Goal: Task Accomplishment & Management: Manage account settings

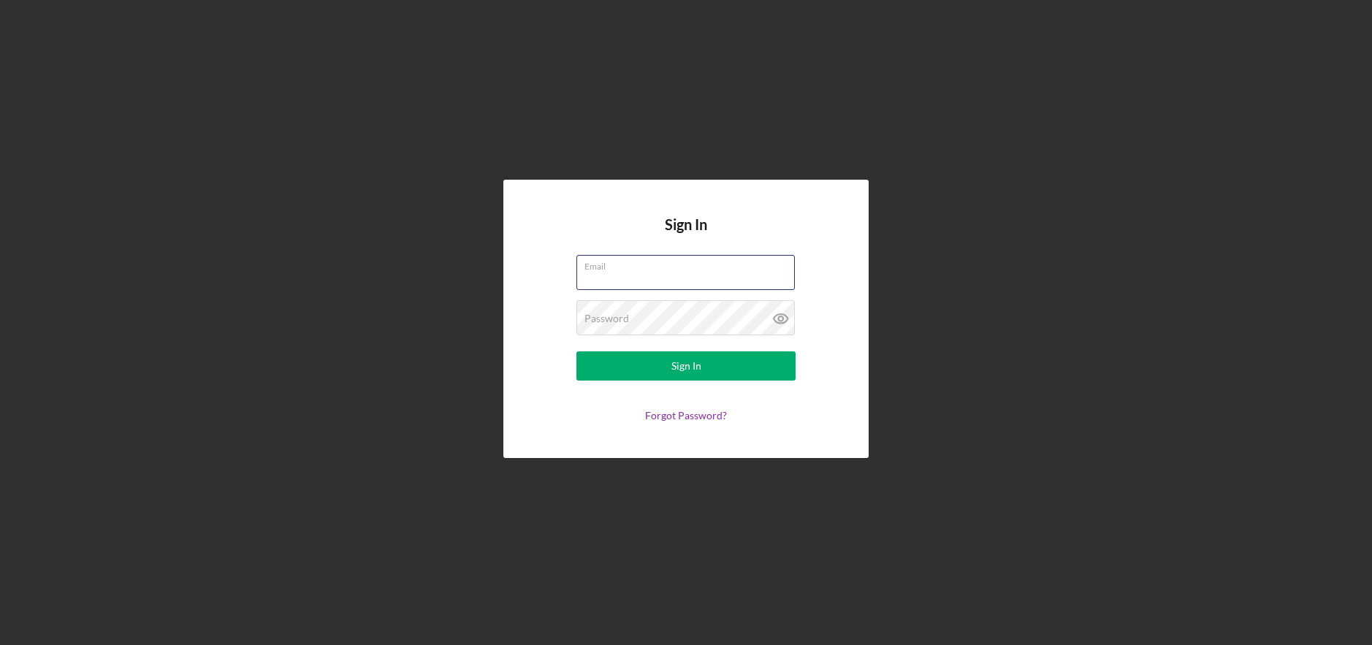
type input "[EMAIL_ADDRESS][DOMAIN_NAME]"
click at [657, 382] on form "Email [EMAIL_ADDRESS][DOMAIN_NAME] Password Sign In Forgot Password?" at bounding box center [686, 338] width 292 height 167
click at [670, 363] on button "Sign In" at bounding box center [685, 365] width 219 height 29
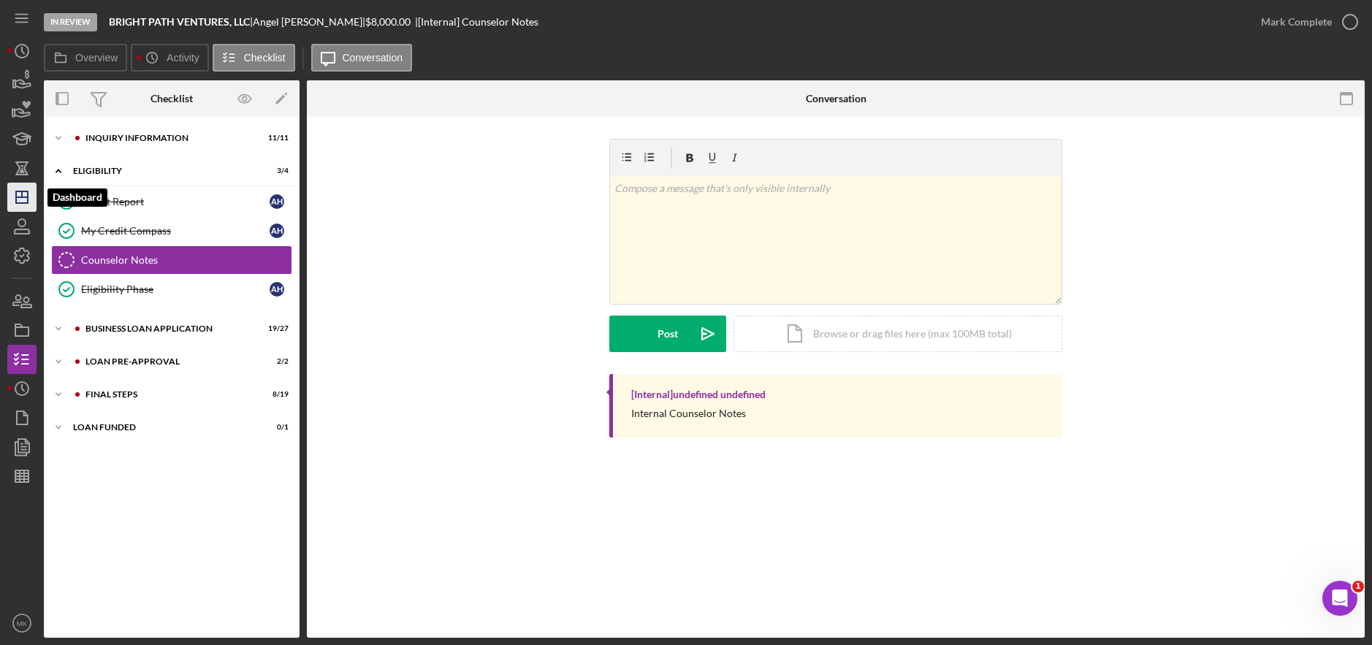
click at [28, 200] on polygon "button" at bounding box center [22, 197] width 12 height 12
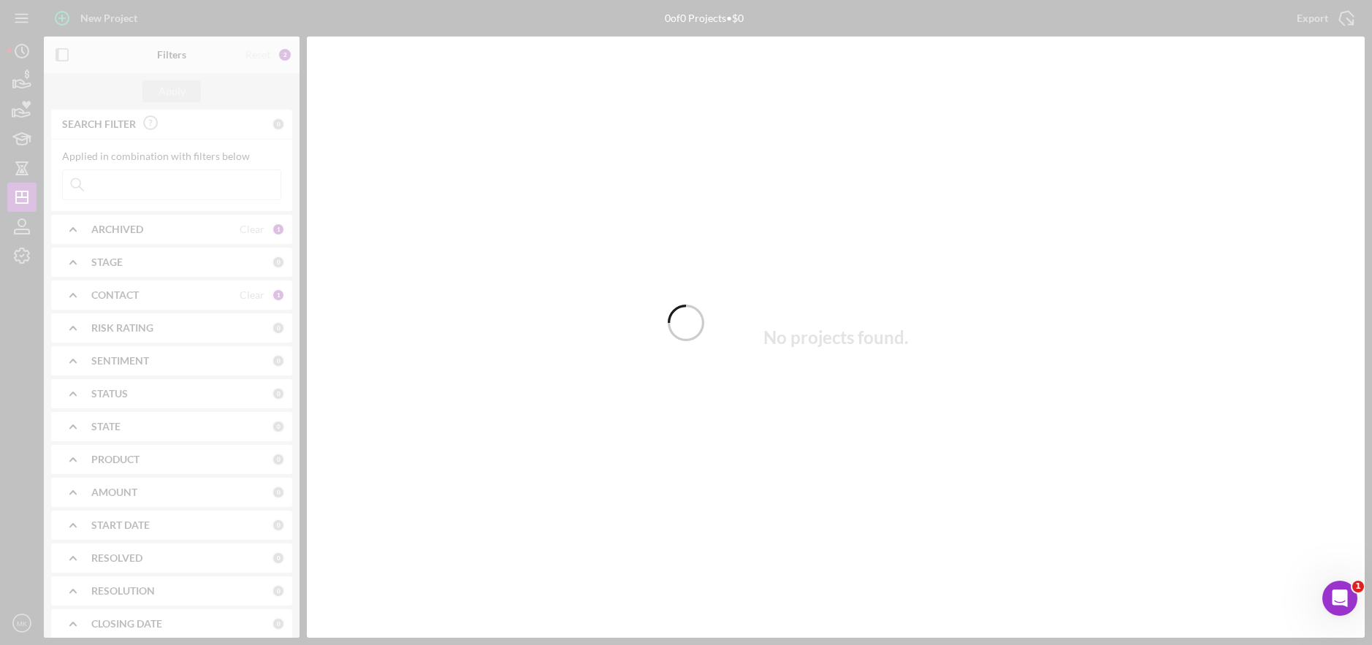
click at [129, 189] on div at bounding box center [686, 322] width 1372 height 645
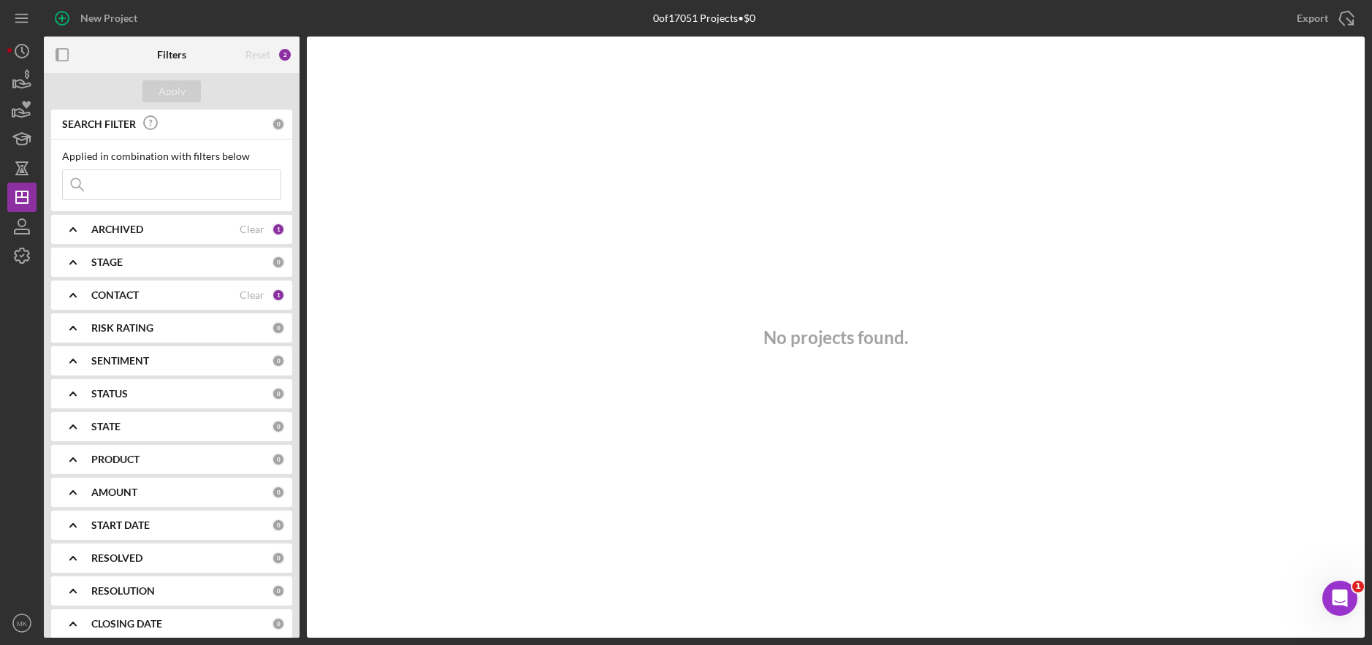
click at [197, 187] on input at bounding box center [172, 184] width 218 height 29
type input "[PERSON_NAME]"
click at [188, 224] on div "ARCHIVED" at bounding box center [165, 230] width 148 height 12
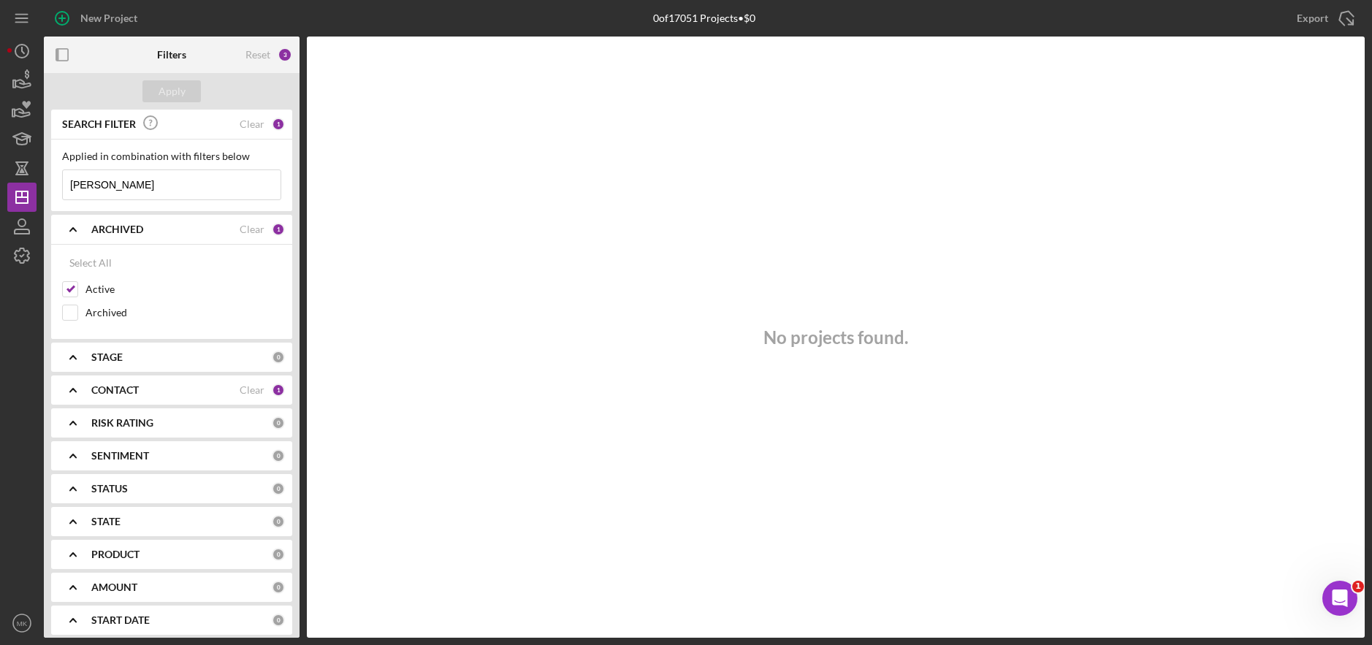
click at [130, 397] on div "CONTACT Clear 1" at bounding box center [188, 390] width 194 height 29
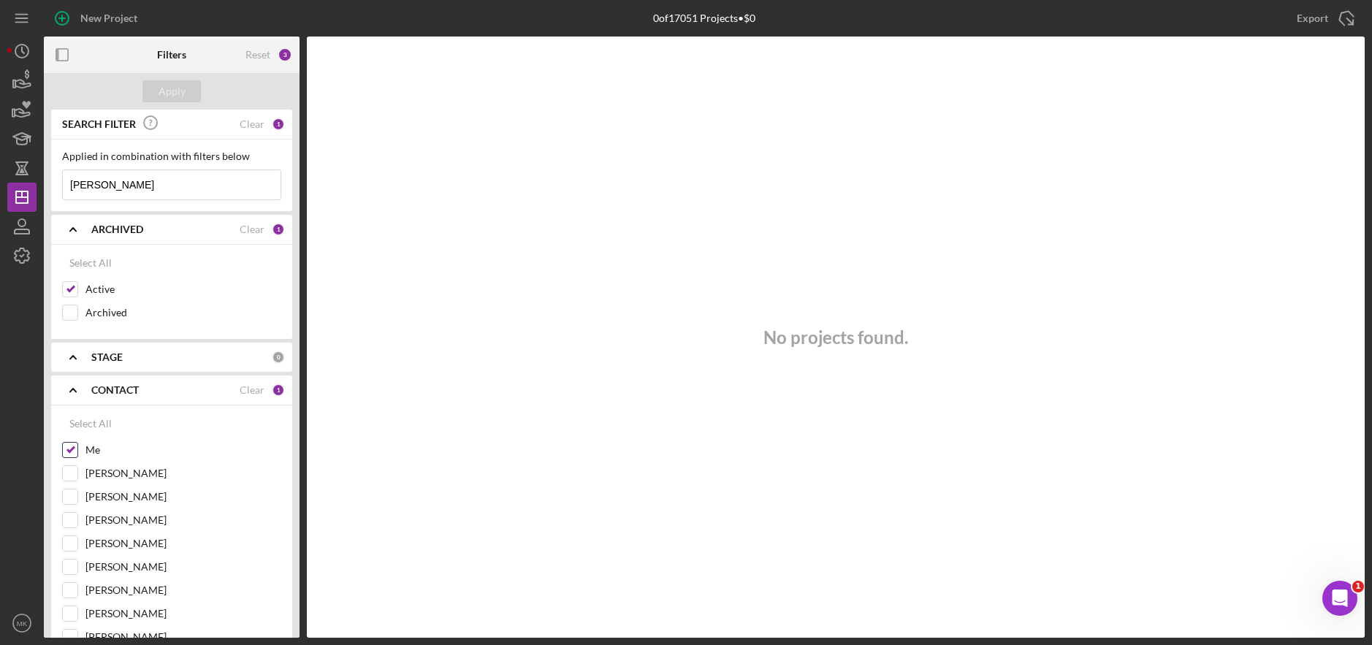
click at [71, 447] on input "Me" at bounding box center [70, 450] width 15 height 15
checkbox input "false"
click at [183, 87] on div "Apply" at bounding box center [172, 91] width 27 height 22
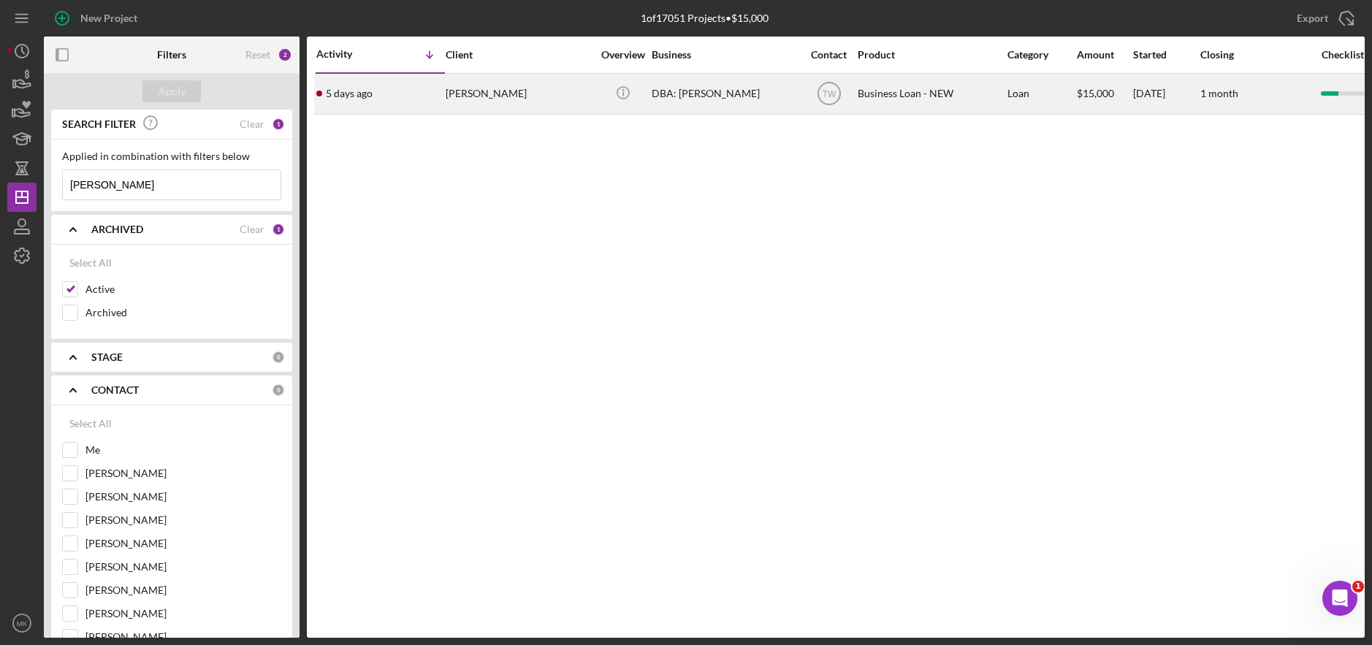
click at [601, 97] on div "Icon/Info" at bounding box center [622, 94] width 55 height 39
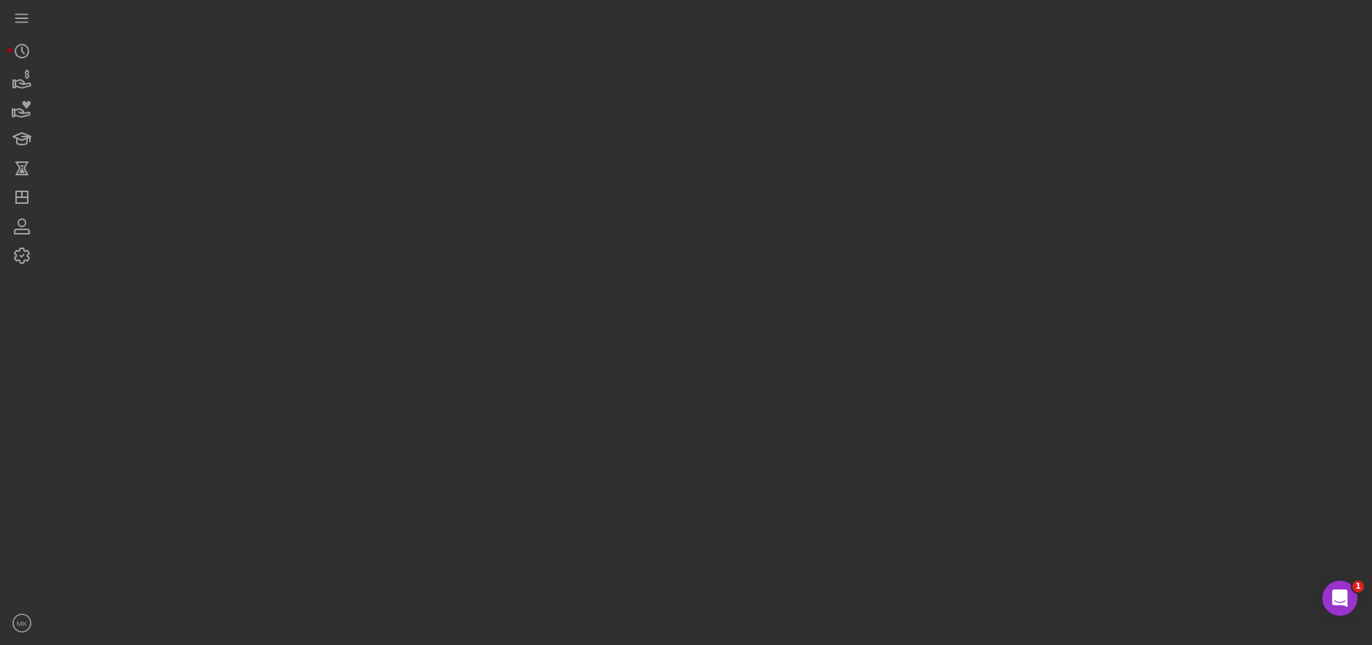
click at [601, 97] on div at bounding box center [704, 319] width 1321 height 638
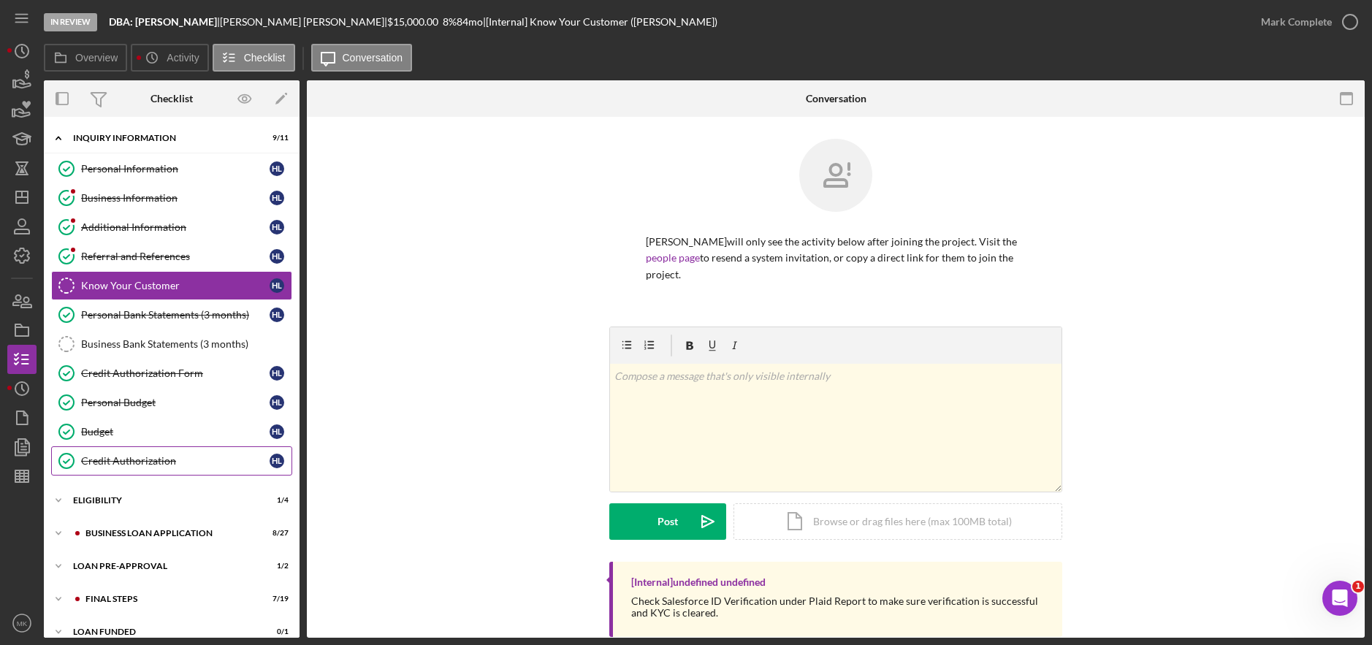
scroll to position [17, 0]
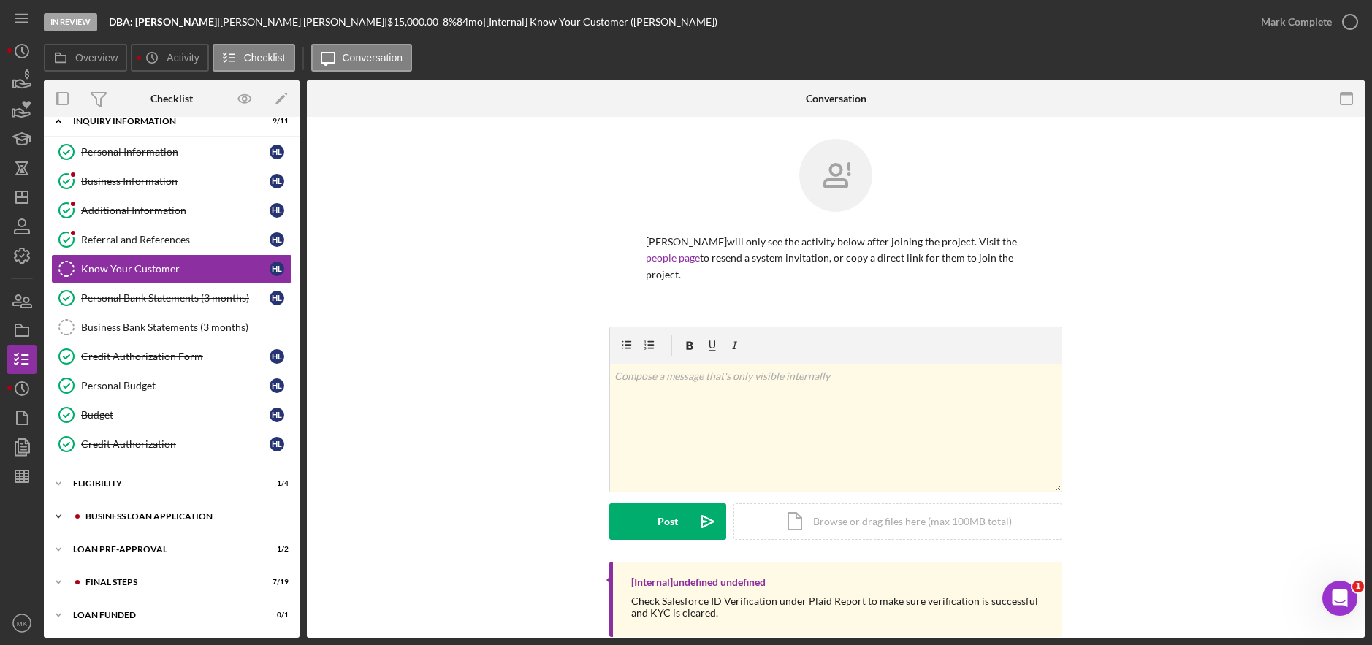
click at [129, 517] on div "BUSINESS LOAN APPLICATION" at bounding box center [183, 516] width 196 height 9
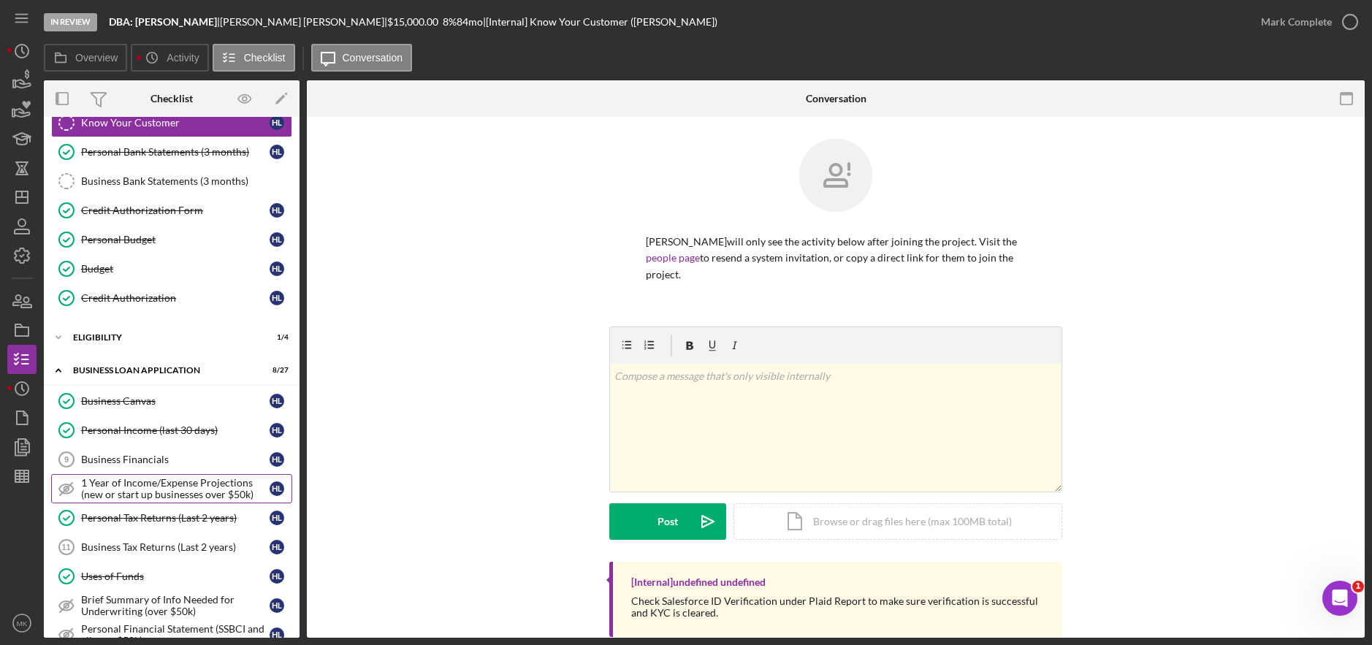
scroll to position [236, 0]
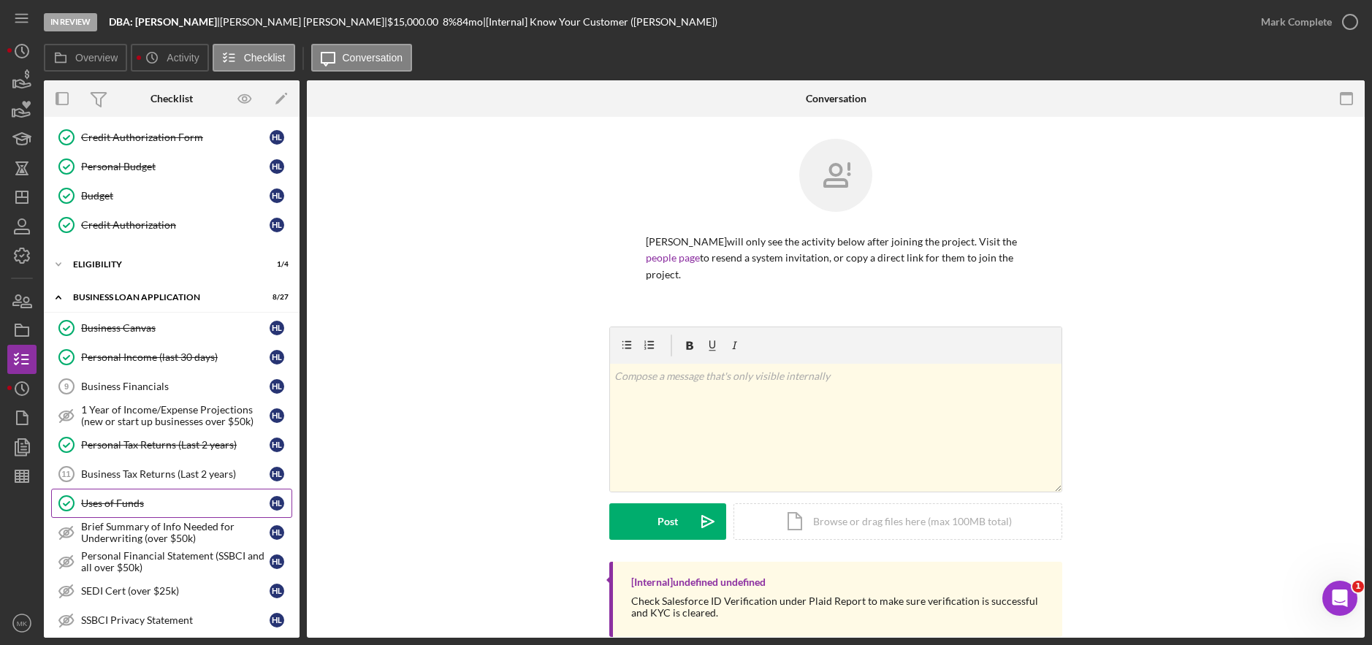
click at [117, 506] on div "Uses of Funds" at bounding box center [175, 504] width 189 height 12
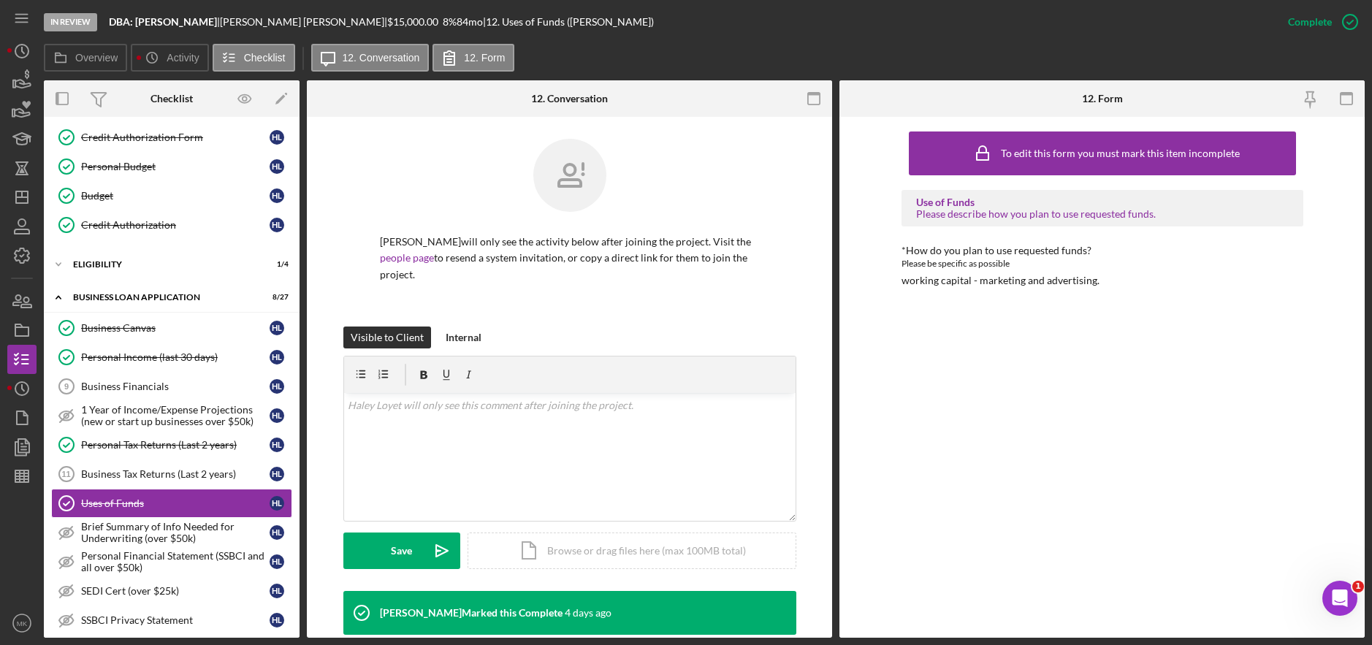
scroll to position [137, 0]
